Goal: Task Accomplishment & Management: Manage account settings

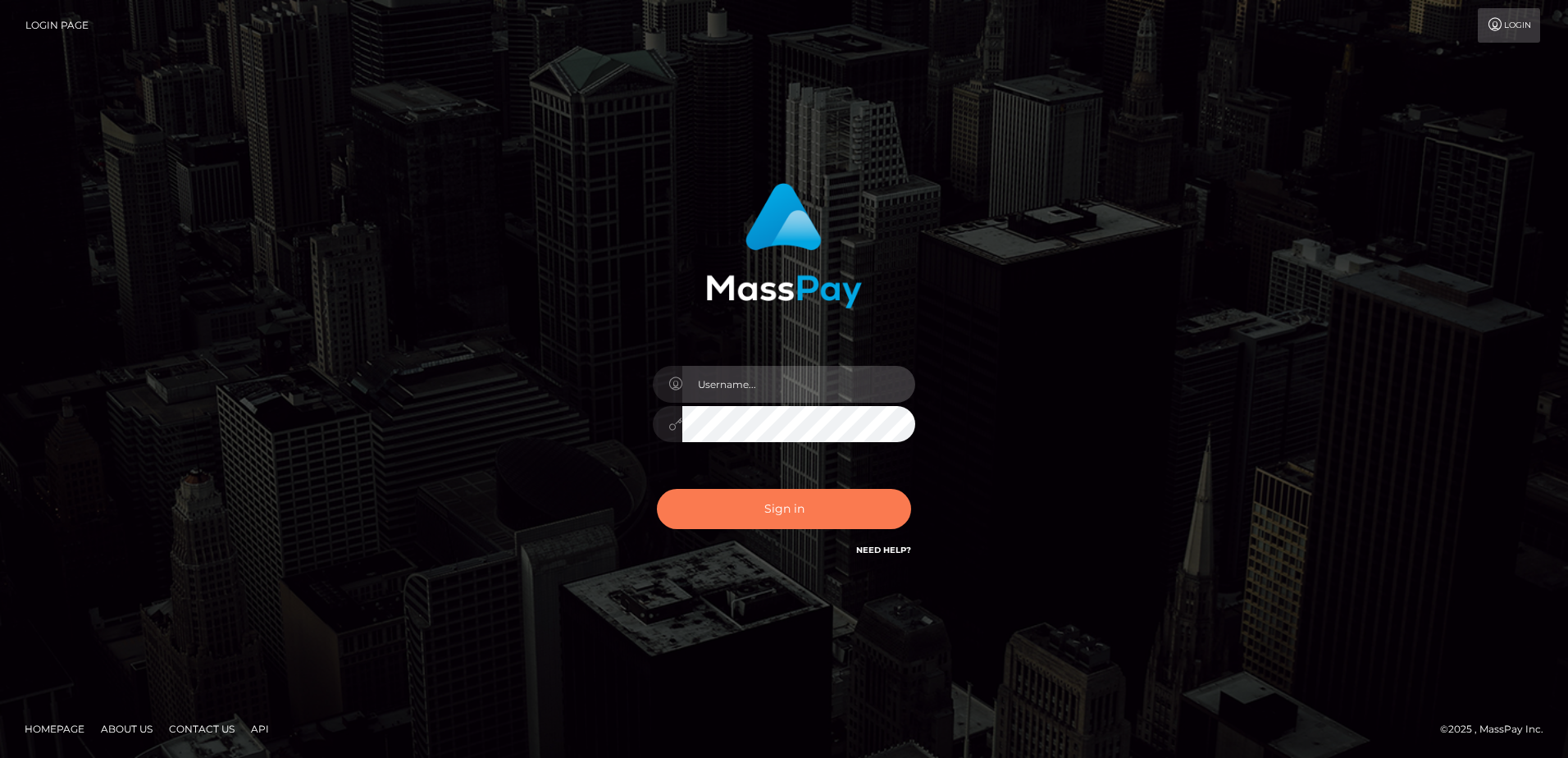
type input "[PERSON_NAME]"
click at [762, 508] on button "Sign in" at bounding box center [784, 508] width 254 height 40
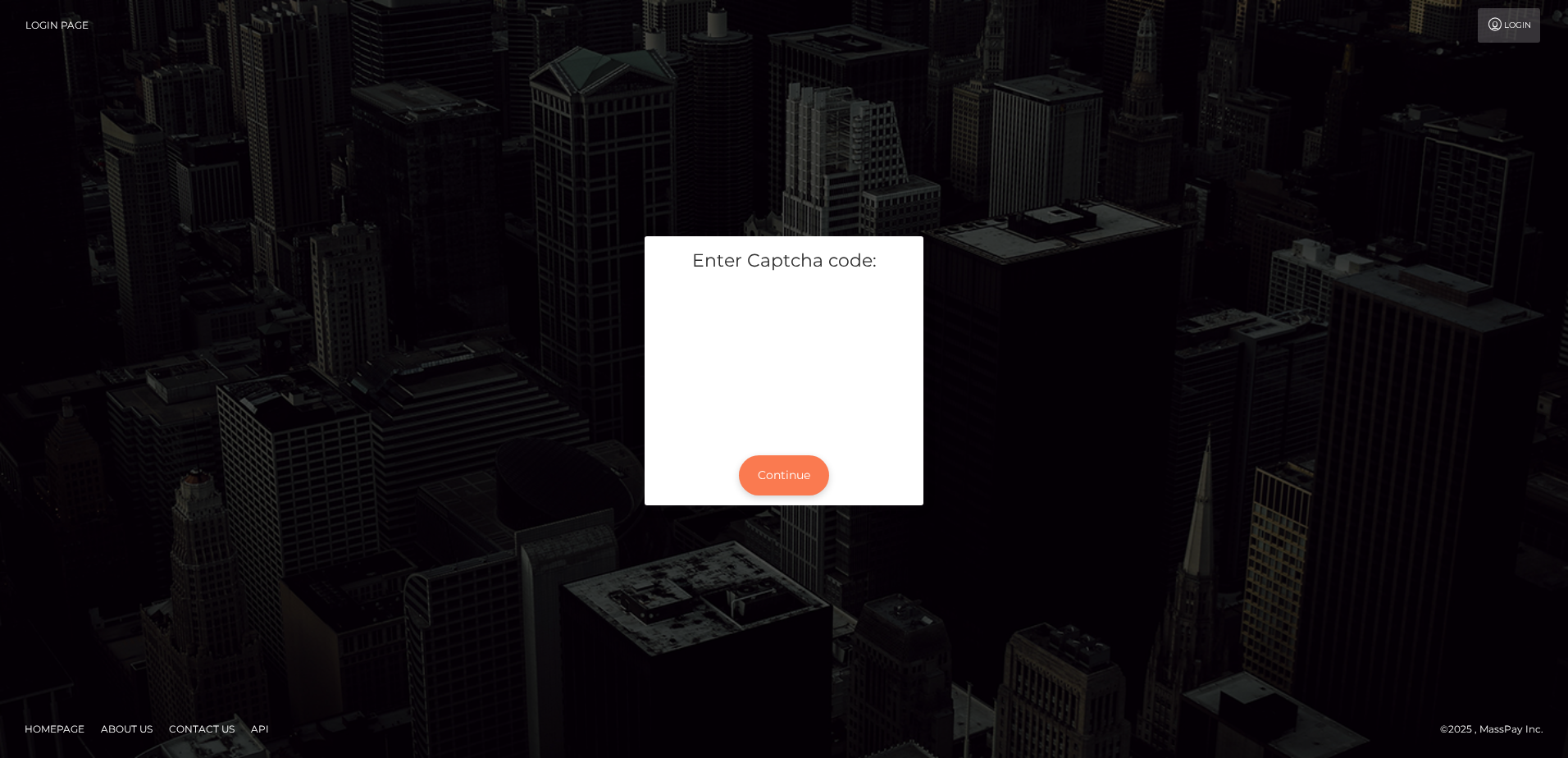
click at [803, 464] on button "Continue" at bounding box center [784, 475] width 90 height 40
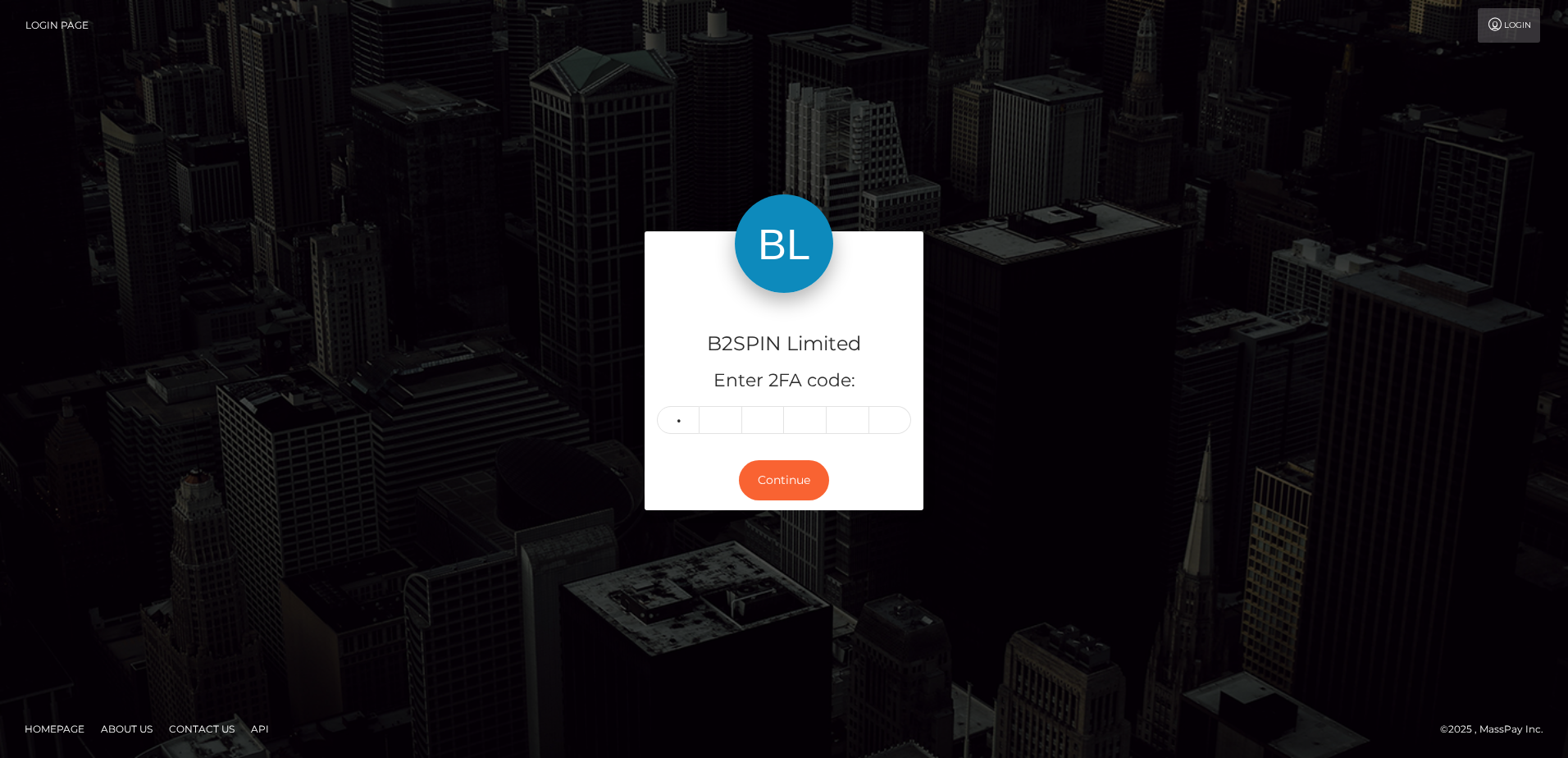
type input "0"
type input "6"
type input "3"
type input "5"
type input "3"
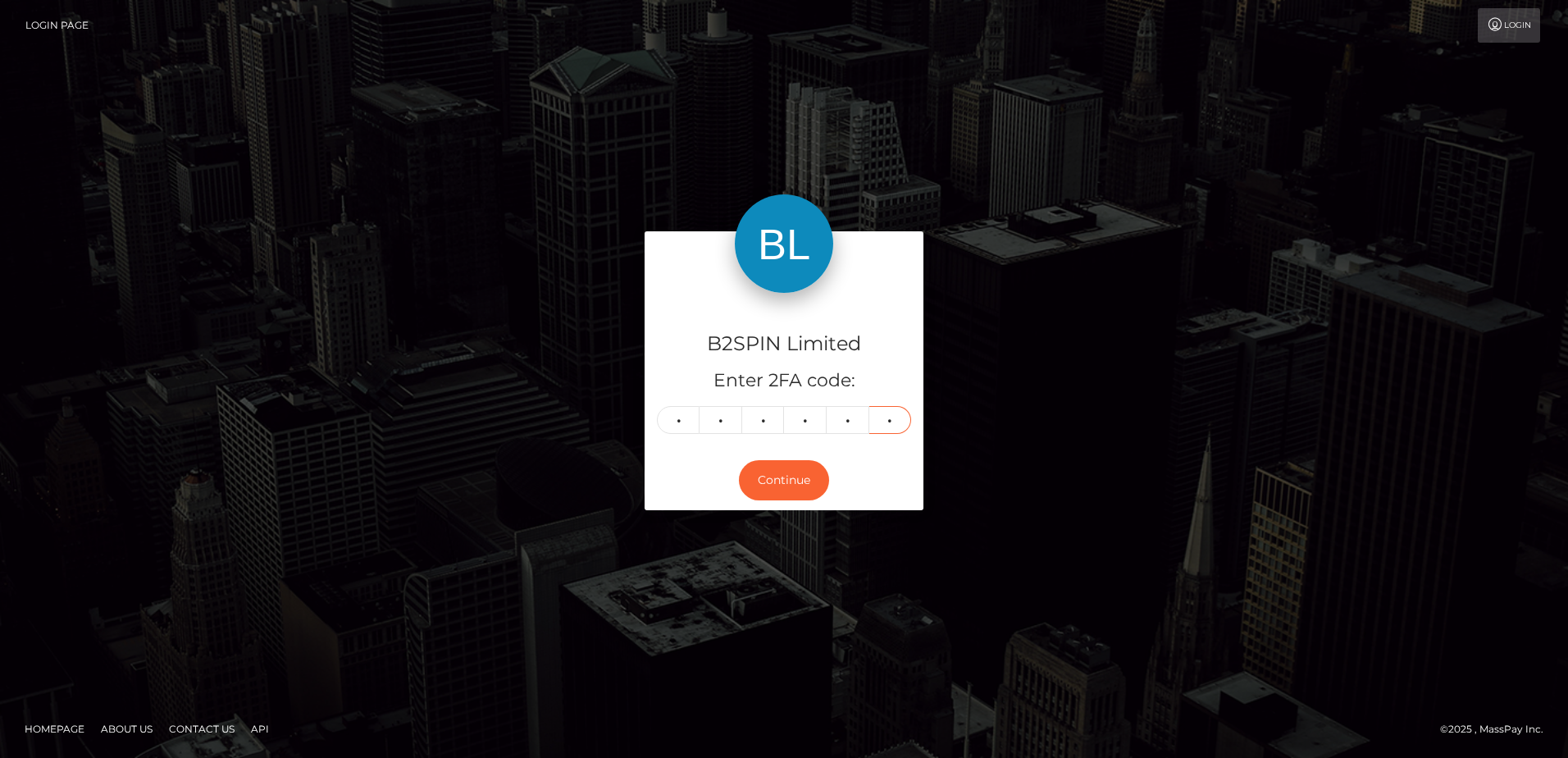
type input "3"
click at [401, 474] on div "B2SPIN Limited Enter 2FA code: 0 6 3 5 3 3 063533 Continue" at bounding box center [783, 378] width 935 height 295
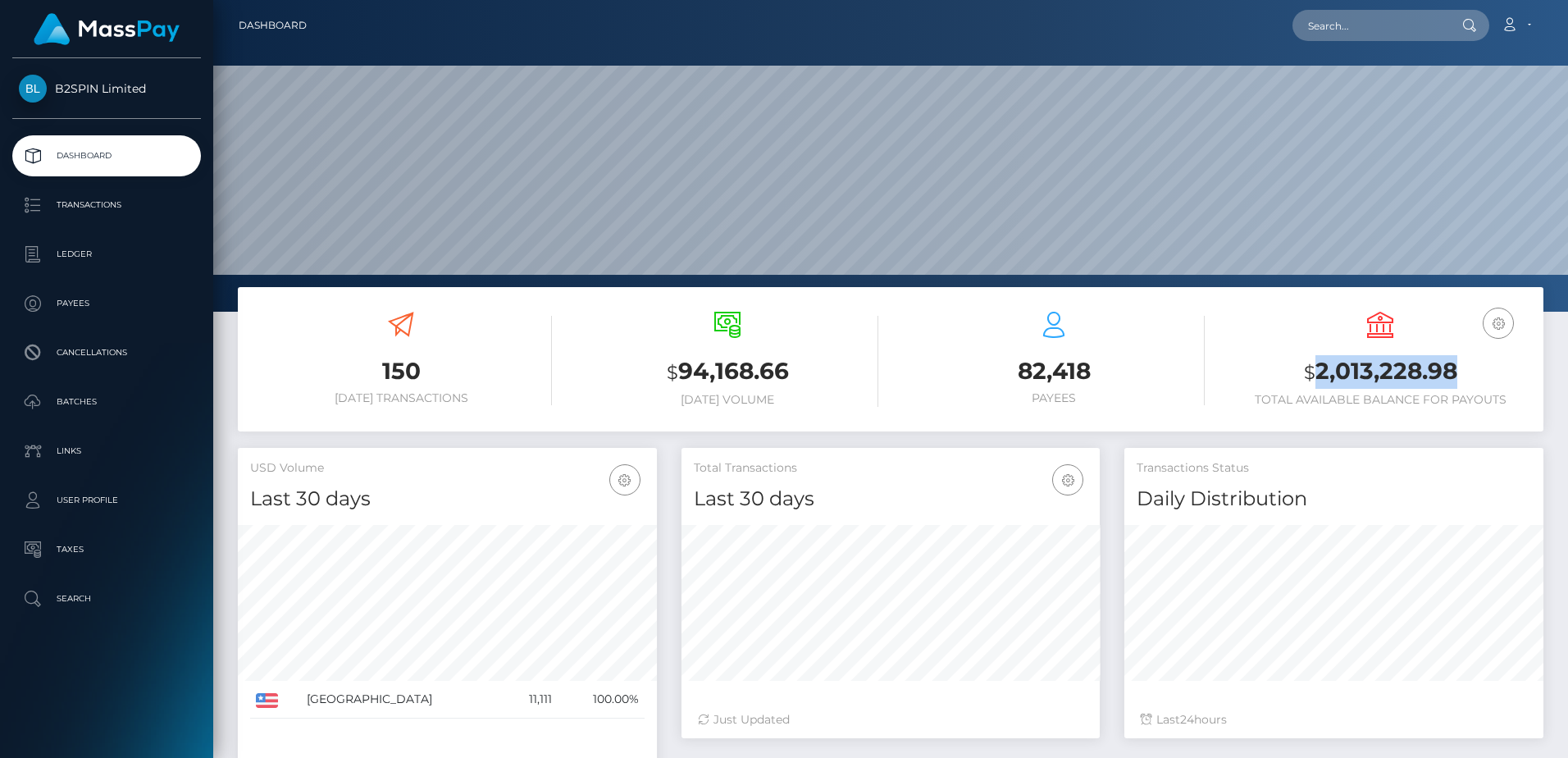
scroll to position [291, 418]
click at [669, 295] on div "Dashboard Loading... Loading..." at bounding box center [891, 379] width 1355 height 758
